Goal: Entertainment & Leisure: Consume media (video, audio)

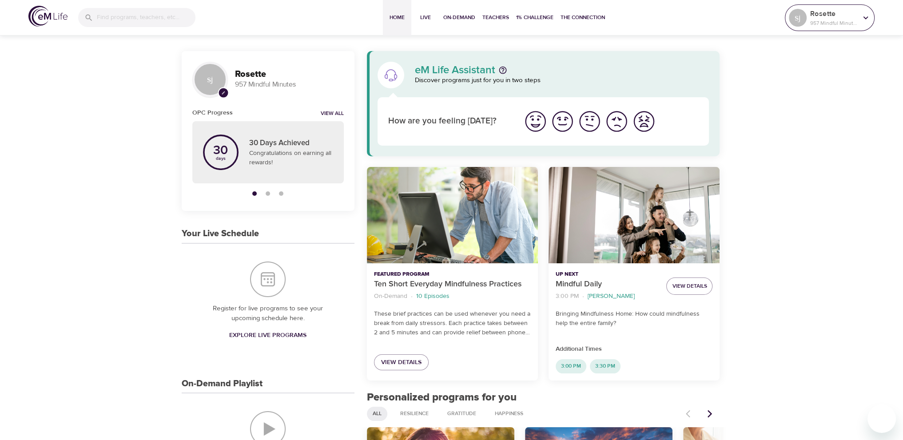
click at [836, 24] on p "957 Mindful Minutes" at bounding box center [833, 23] width 47 height 8
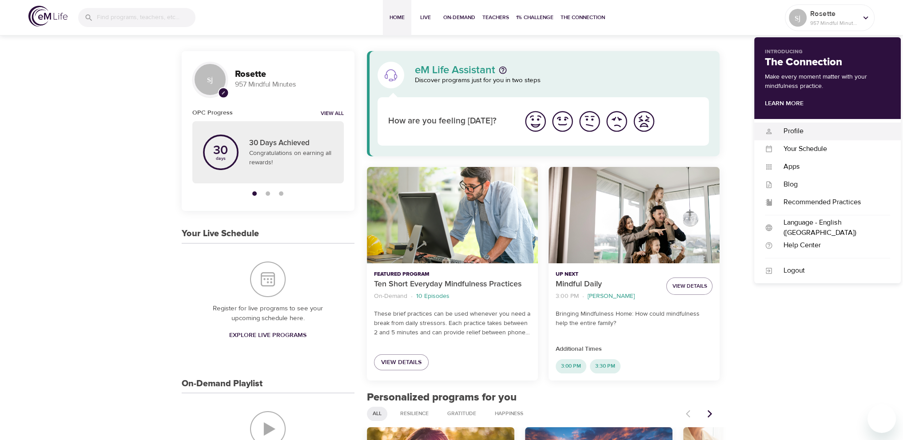
click at [808, 131] on div "Profile" at bounding box center [831, 131] width 117 height 10
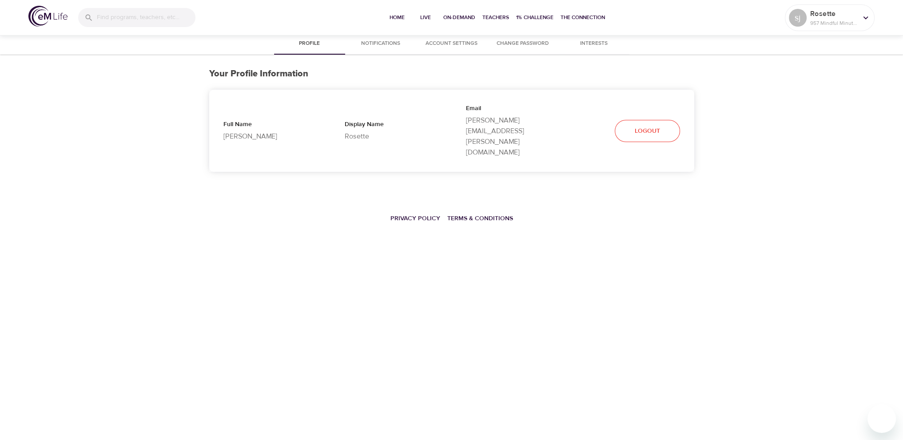
select select "10"
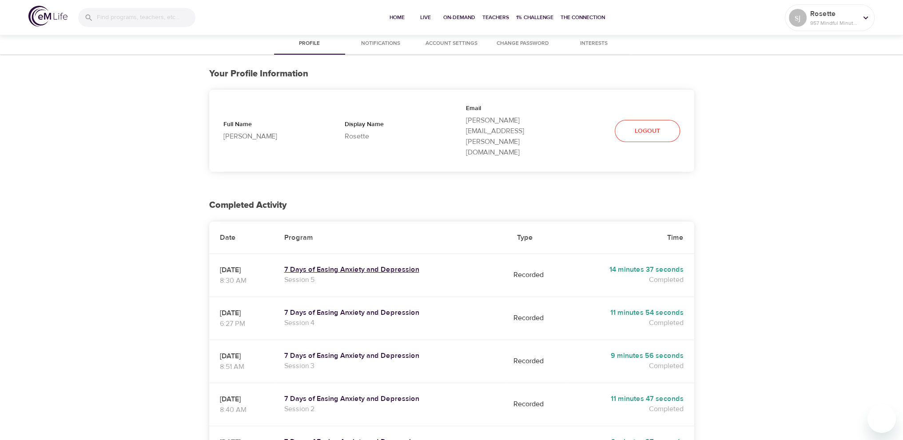
click at [414, 265] on h5 "7 Days of Easing Anxiety and Depression" at bounding box center [389, 269] width 211 height 9
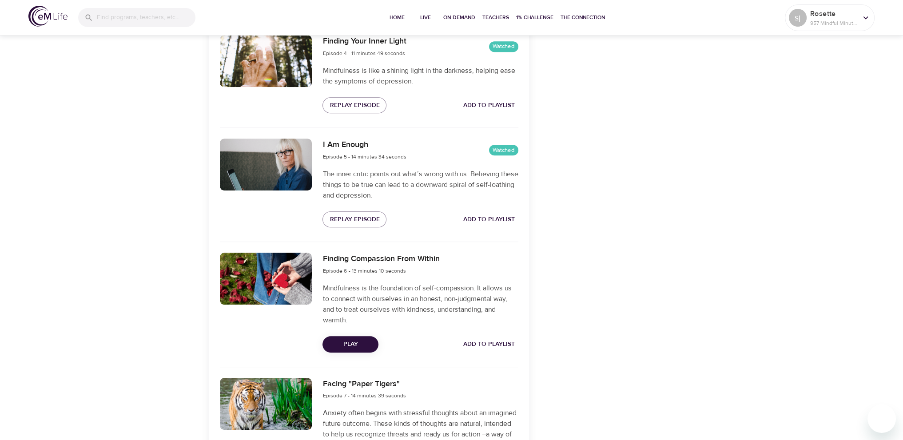
scroll to position [755, 0]
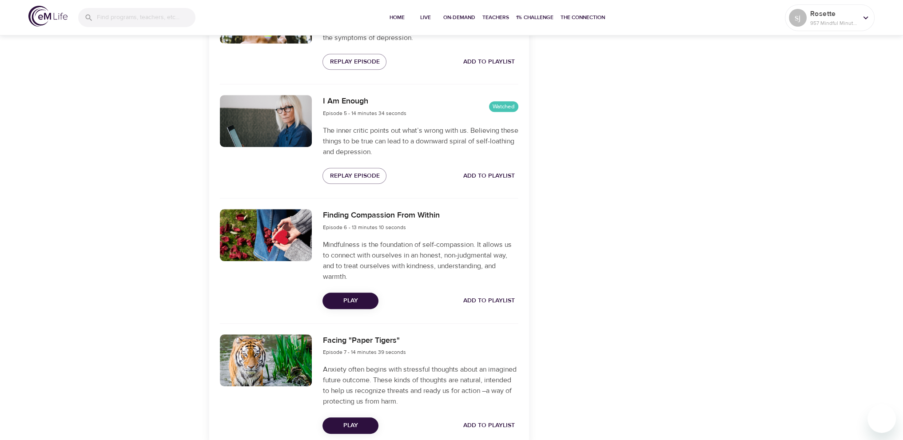
click at [354, 300] on span "Play" at bounding box center [351, 300] width 42 height 11
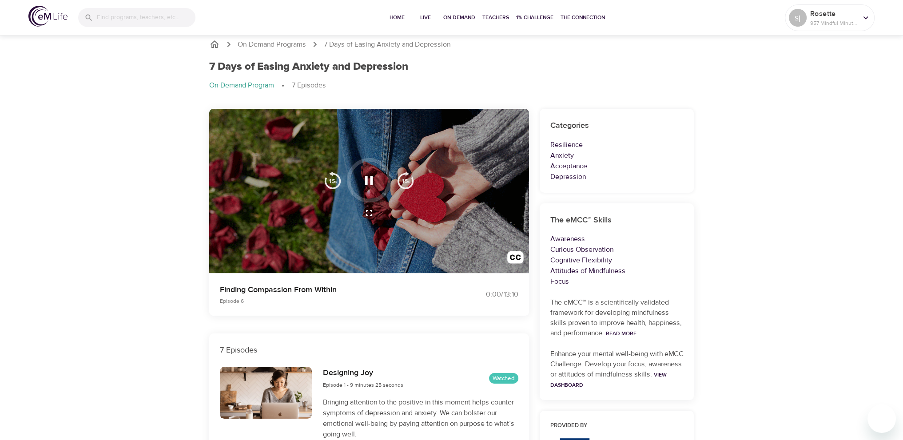
scroll to position [0, 0]
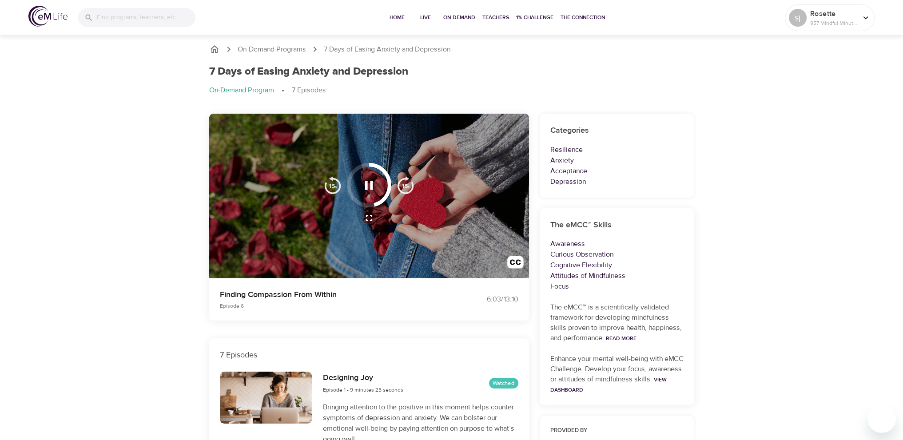
click at [352, 234] on div at bounding box center [369, 196] width 320 height 165
click at [368, 190] on icon "button" at bounding box center [369, 186] width 16 height 16
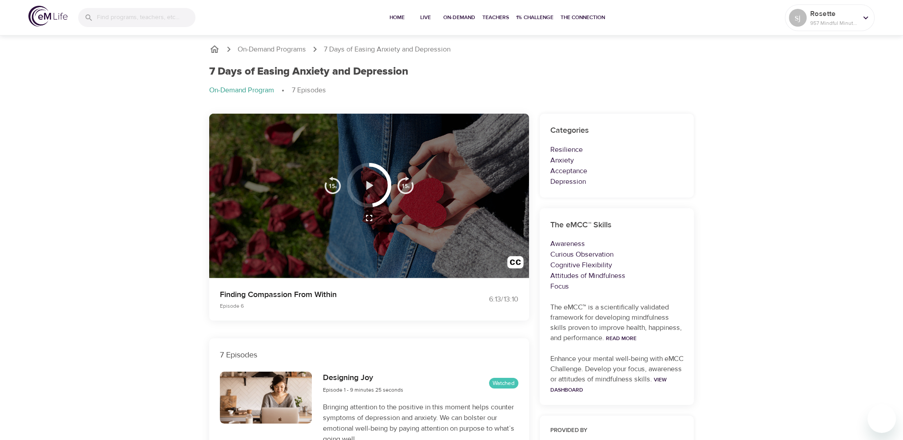
click at [368, 184] on icon "button" at bounding box center [369, 185] width 7 height 9
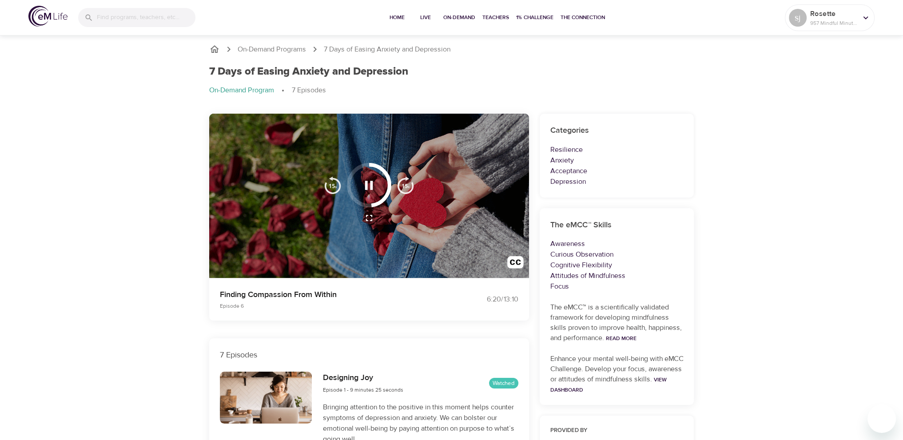
click at [699, 89] on div "7 Days of Easing Anxiety and Depression On-Demand Program 7 Episodes" at bounding box center [452, 84] width 496 height 48
